Goal: Check status: Check status

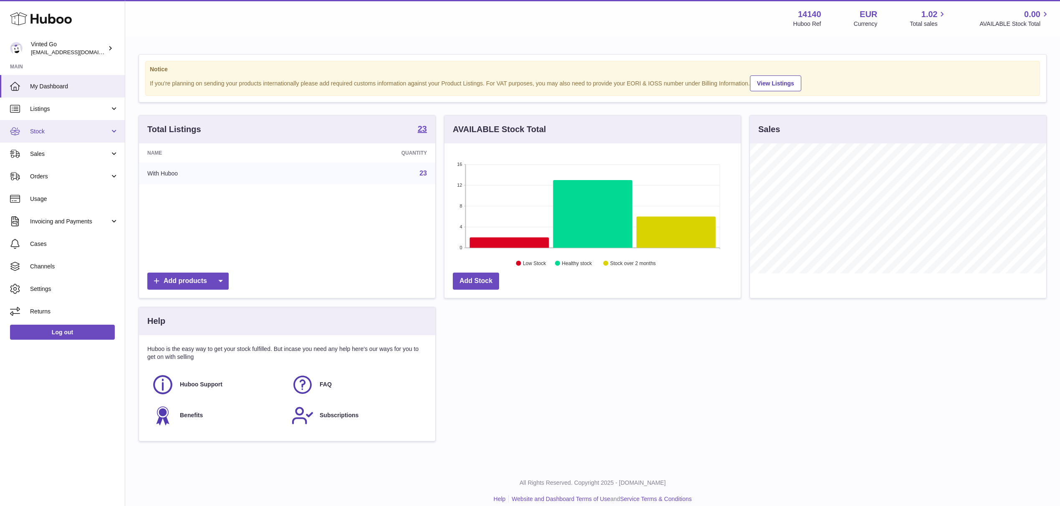
scroll to position [417024, 416858]
click at [72, 126] on link "Stock" at bounding box center [62, 131] width 125 height 23
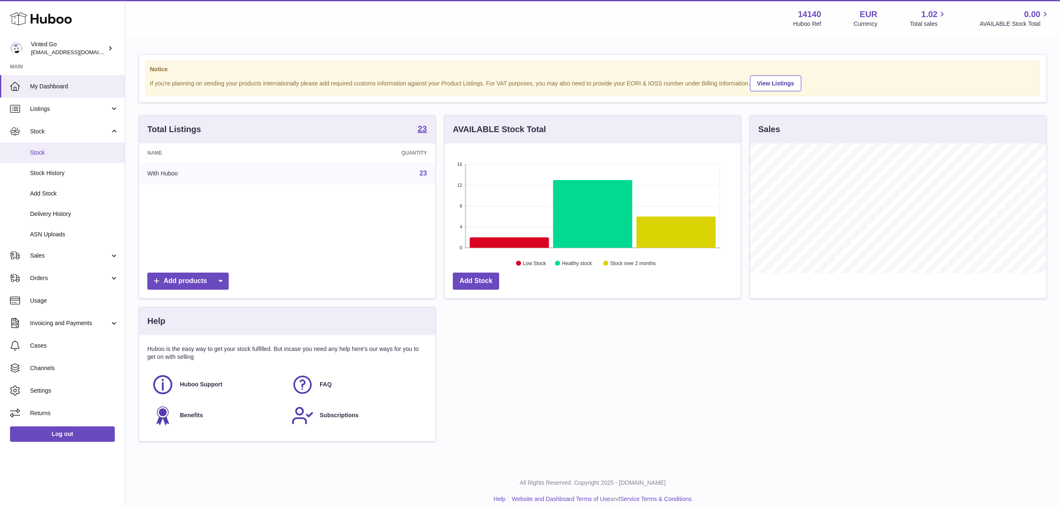
click at [74, 150] on span "Stock" at bounding box center [74, 153] width 88 height 8
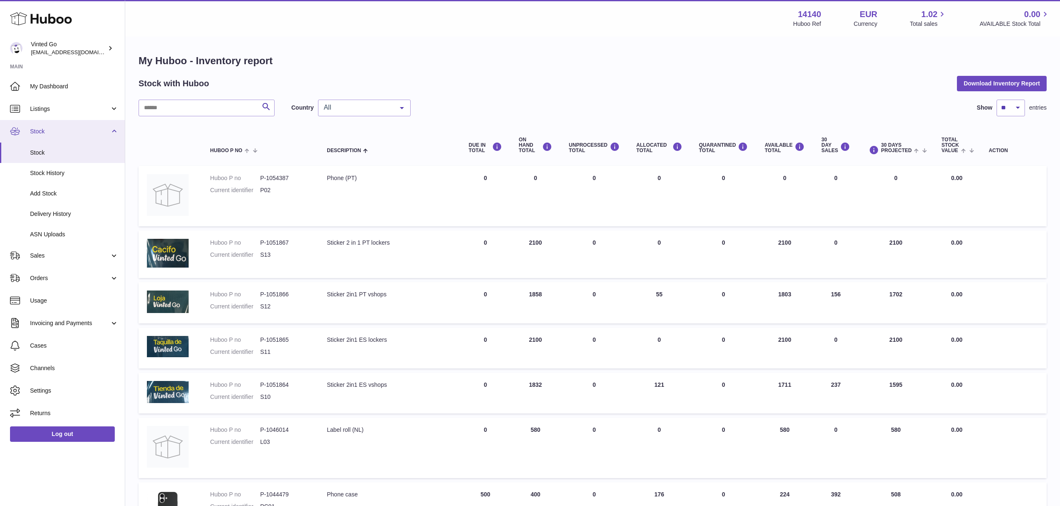
click at [59, 134] on span "Stock" at bounding box center [70, 132] width 80 height 8
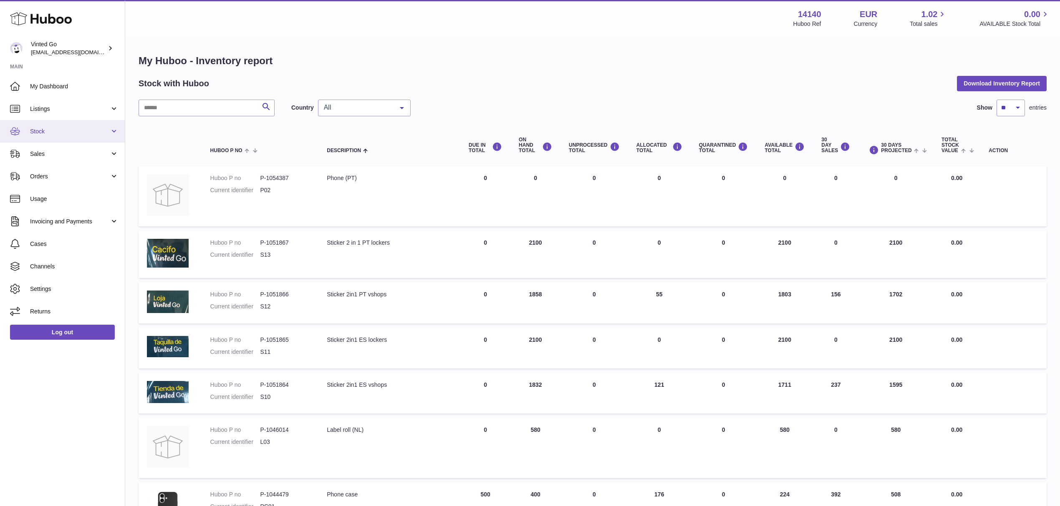
click at [59, 134] on span "Stock" at bounding box center [70, 132] width 80 height 8
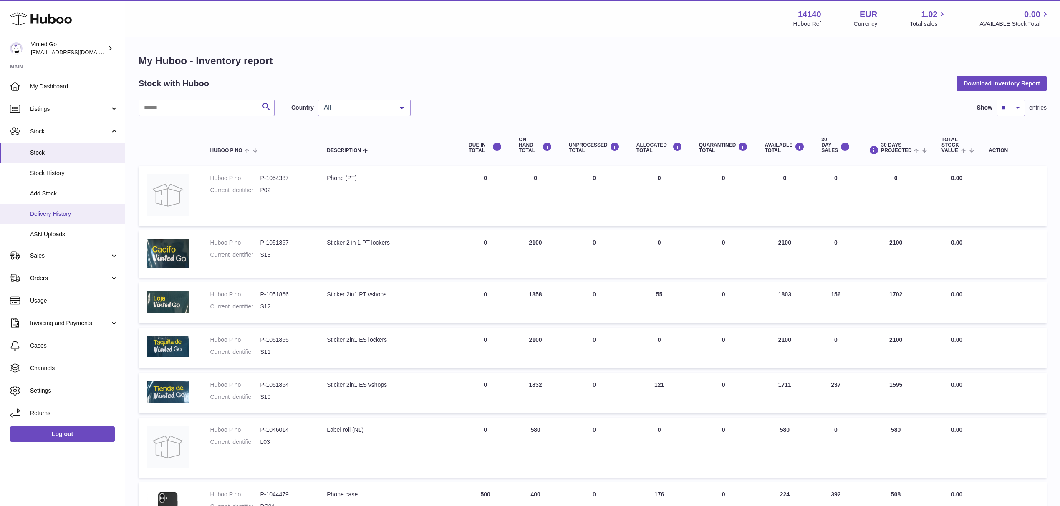
click at [65, 210] on span "Delivery History" at bounding box center [74, 214] width 88 height 8
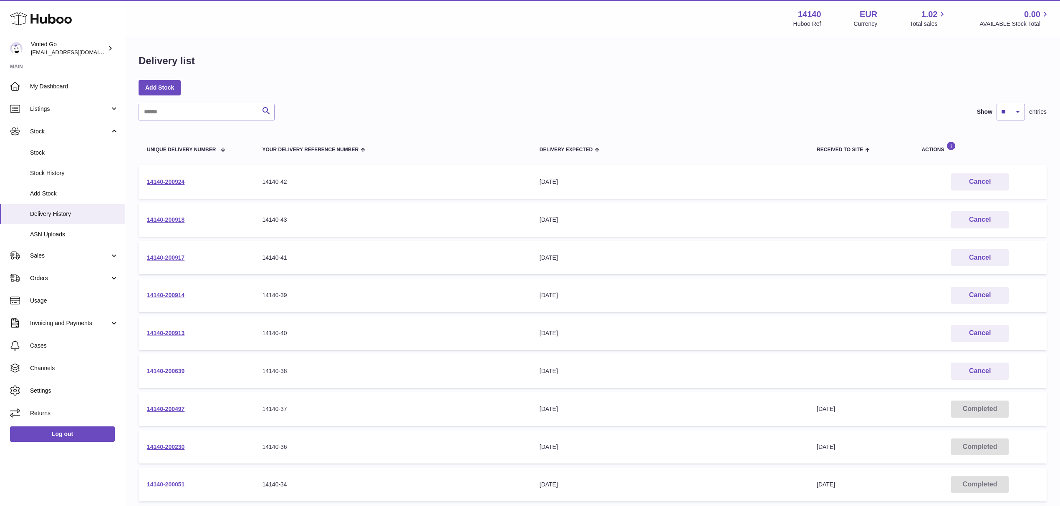
click at [183, 371] on link "14140-200639" at bounding box center [166, 371] width 38 height 7
